Goal: Check status: Check status

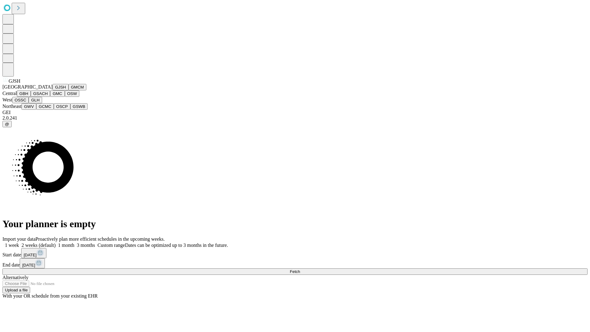
click at [53, 90] on button "GJSH" at bounding box center [61, 87] width 16 height 6
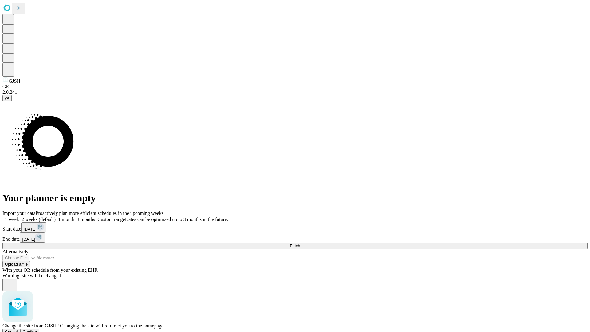
click at [37, 329] on span "Confirm" at bounding box center [30, 331] width 14 height 5
click at [19, 217] on label "1 week" at bounding box center [10, 219] width 17 height 5
click at [300, 243] on span "Fetch" at bounding box center [295, 245] width 10 height 5
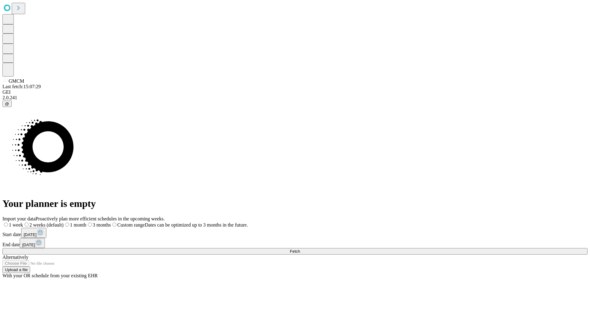
click at [23, 222] on label "1 week" at bounding box center [12, 224] width 21 height 5
click at [300, 249] on span "Fetch" at bounding box center [295, 251] width 10 height 5
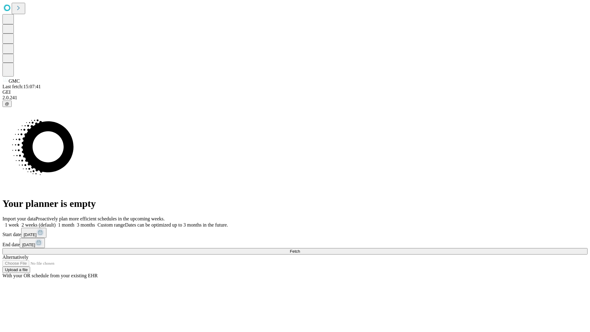
click at [300, 249] on span "Fetch" at bounding box center [295, 251] width 10 height 5
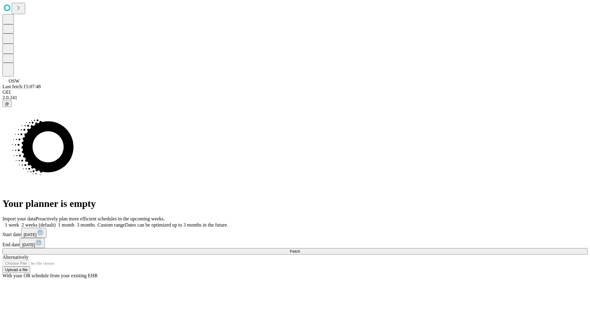
click at [19, 222] on label "1 week" at bounding box center [10, 224] width 17 height 5
click at [300, 249] on span "Fetch" at bounding box center [295, 251] width 10 height 5
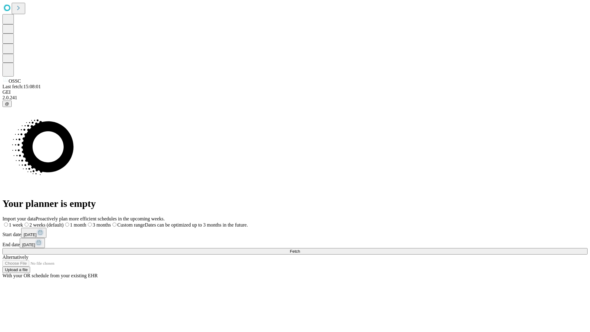
click at [23, 222] on label "1 week" at bounding box center [12, 224] width 21 height 5
click at [300, 249] on span "Fetch" at bounding box center [295, 251] width 10 height 5
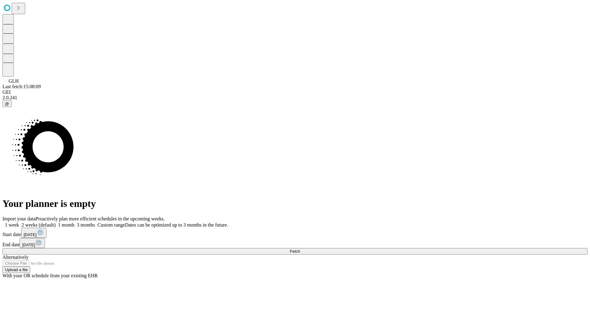
click at [19, 222] on label "1 week" at bounding box center [10, 224] width 17 height 5
click at [300, 249] on span "Fetch" at bounding box center [295, 251] width 10 height 5
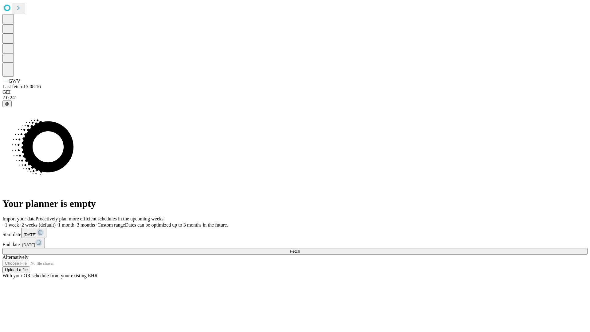
click at [19, 222] on label "1 week" at bounding box center [10, 224] width 17 height 5
click at [300, 249] on span "Fetch" at bounding box center [295, 251] width 10 height 5
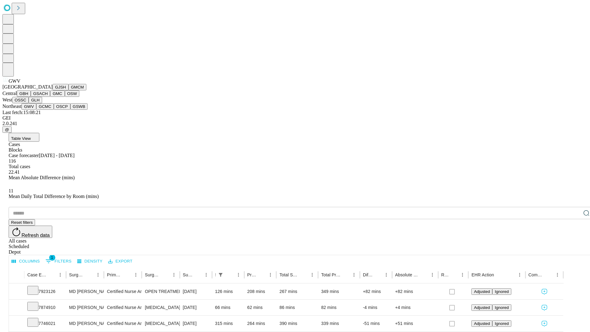
click at [48, 110] on button "GCMC" at bounding box center [45, 106] width 18 height 6
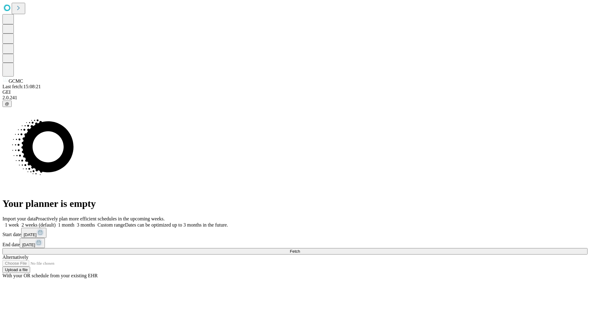
click at [300, 249] on span "Fetch" at bounding box center [295, 251] width 10 height 5
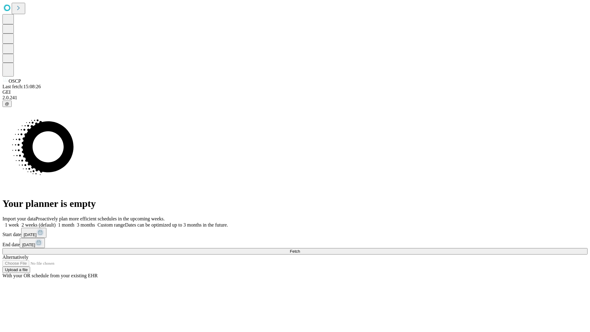
click at [19, 222] on label "1 week" at bounding box center [10, 224] width 17 height 5
click at [300, 249] on span "Fetch" at bounding box center [295, 251] width 10 height 5
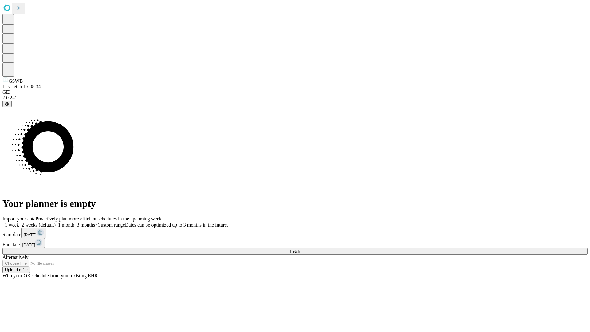
click at [19, 222] on label "1 week" at bounding box center [10, 224] width 17 height 5
click at [300, 249] on span "Fetch" at bounding box center [295, 251] width 10 height 5
